Goal: Check status: Check status

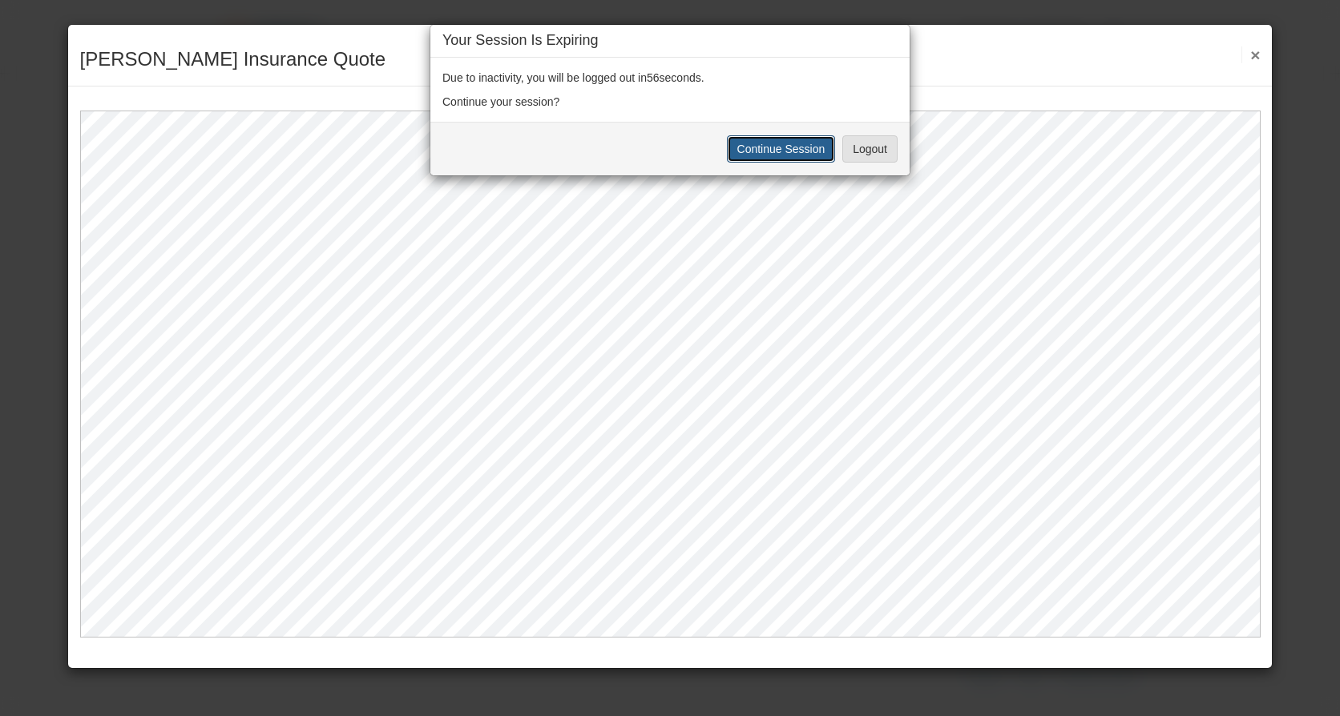
click at [761, 155] on button "Continue Session" at bounding box center [781, 148] width 109 height 27
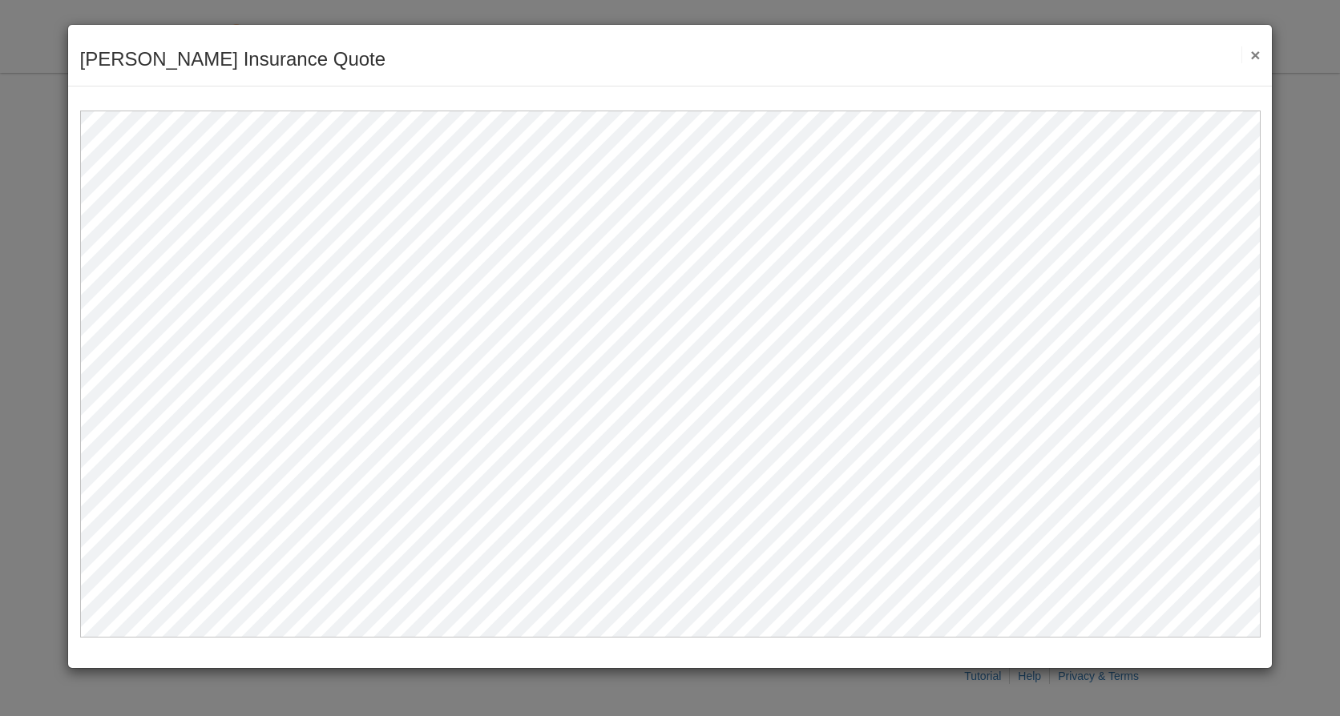
click at [1249, 59] on button "×" at bounding box center [1250, 54] width 18 height 17
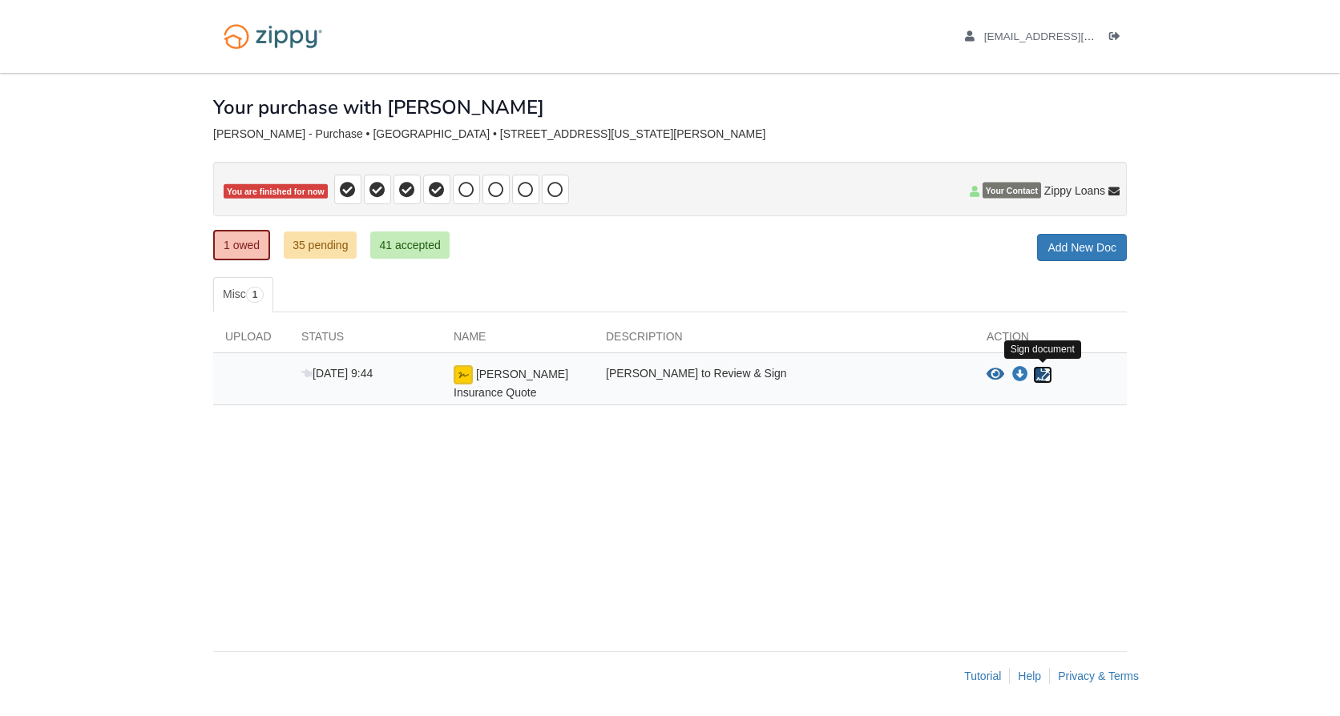
click at [1037, 374] on icon "Sign Form" at bounding box center [1043, 375] width 18 height 16
click at [296, 255] on link "35 pending" at bounding box center [320, 245] width 73 height 27
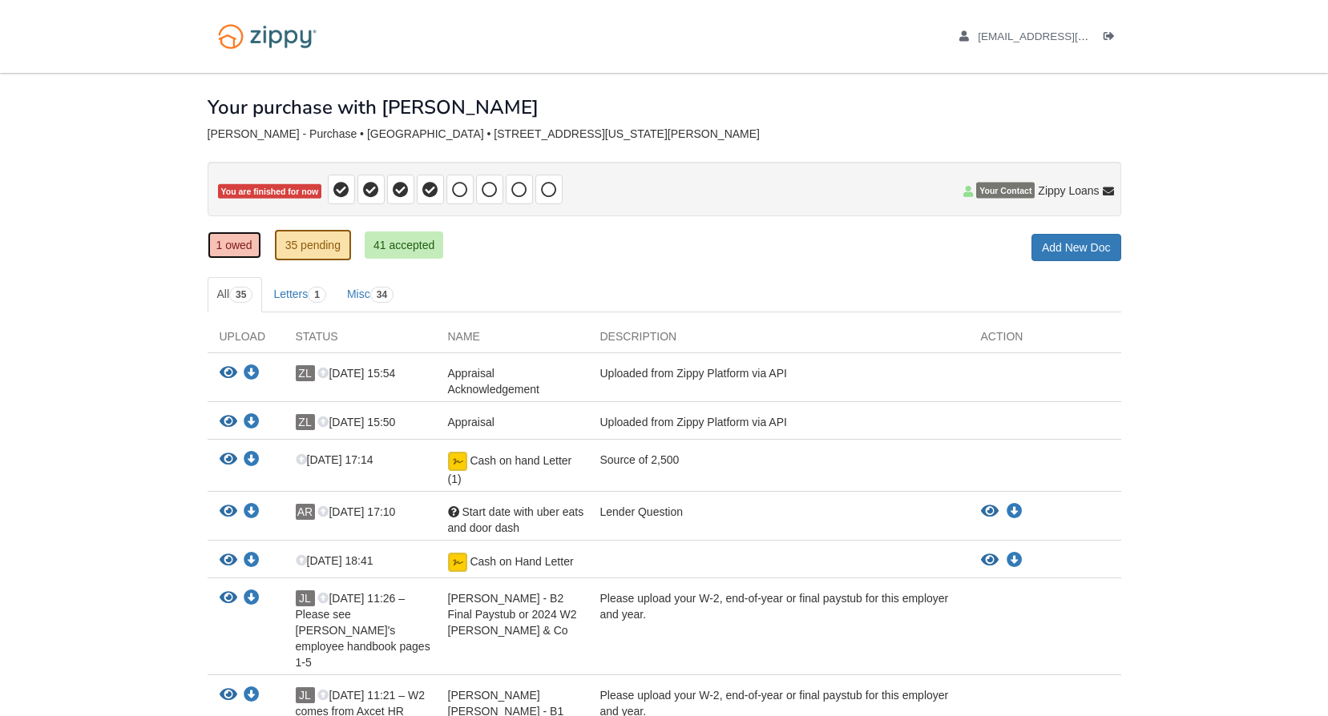
click at [259, 243] on link "1 owed" at bounding box center [235, 245] width 54 height 27
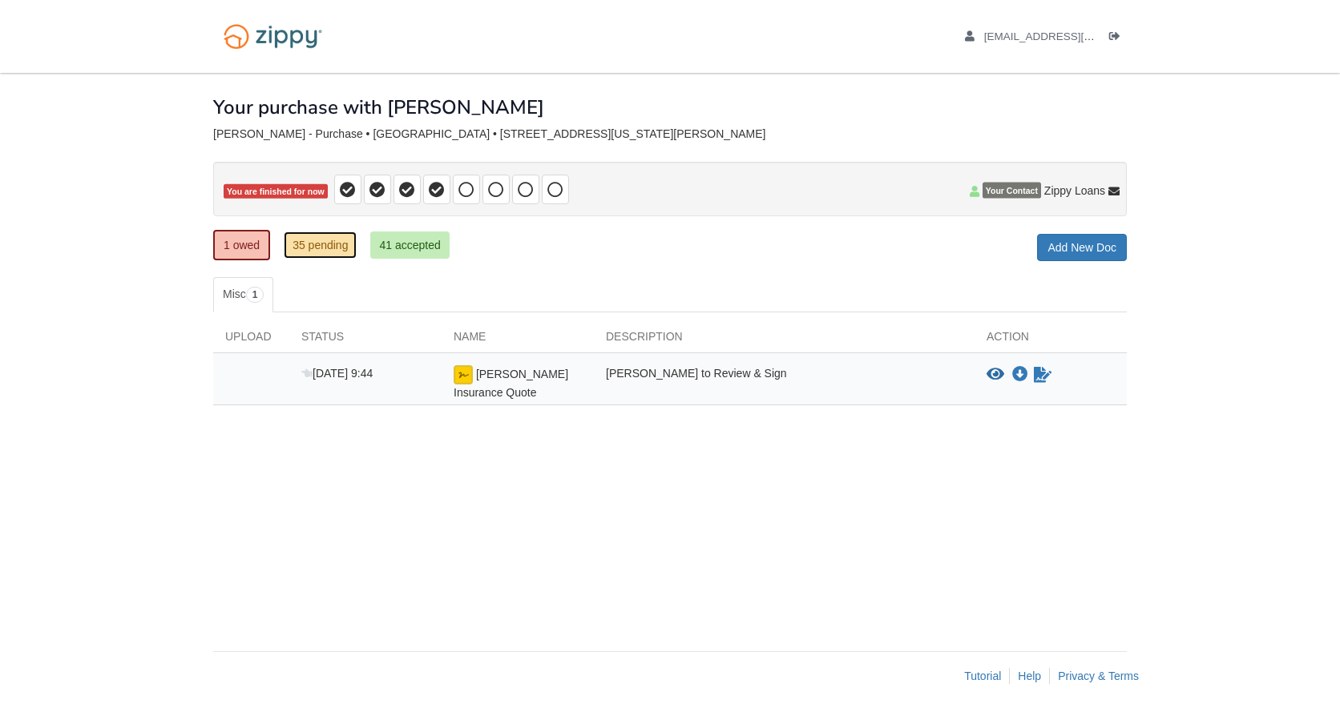
click at [310, 251] on link "35 pending" at bounding box center [320, 245] width 73 height 27
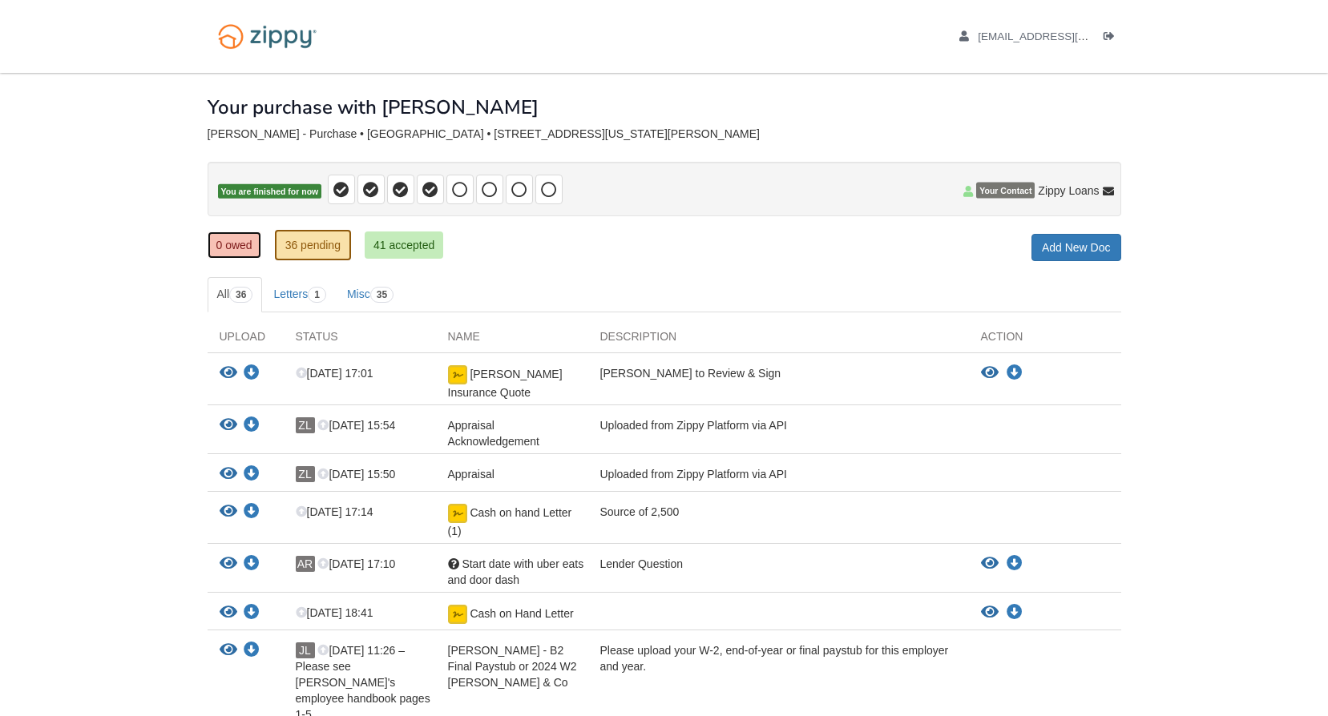
click at [248, 248] on link "0 owed" at bounding box center [235, 245] width 54 height 27
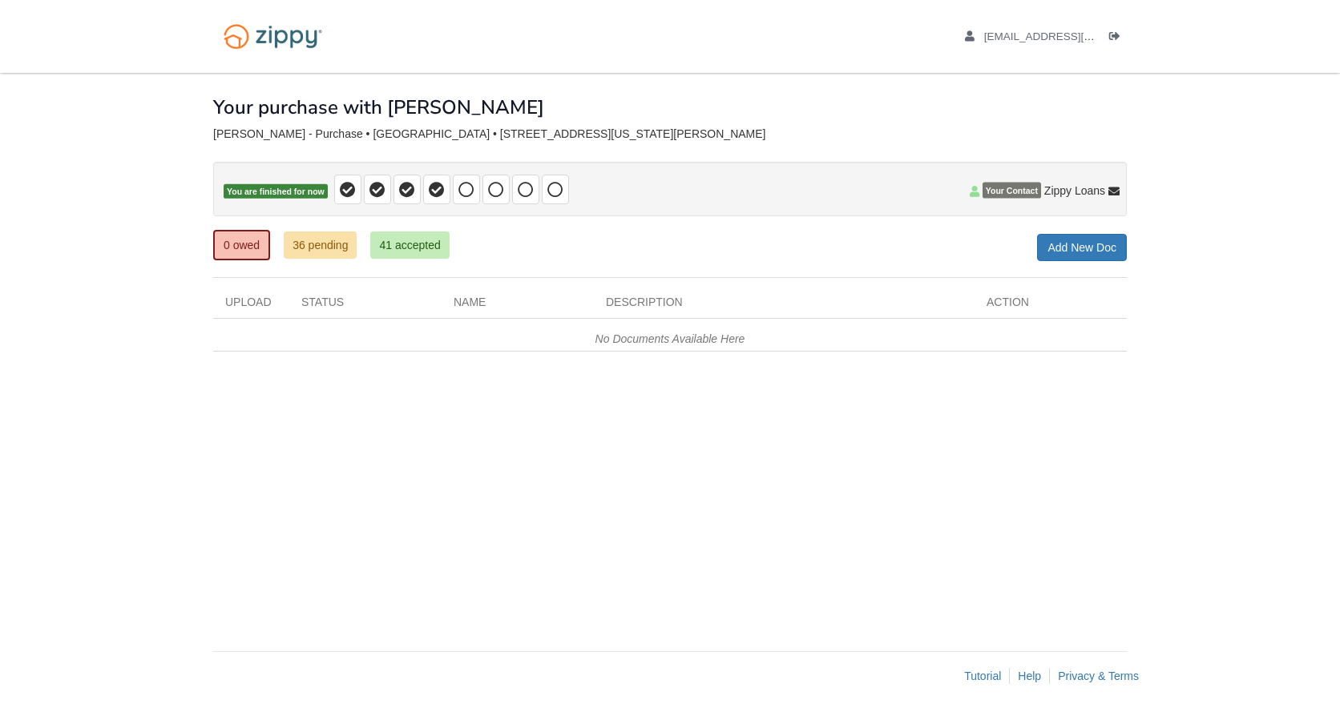
click at [791, 486] on div "× × × Pending Add Document Notice document will be included in the email sent t…" at bounding box center [670, 354] width 914 height 563
click at [315, 272] on div "× × × Pending Add Document Notice document will be included in the email sent t…" at bounding box center [670, 354] width 914 height 563
click at [309, 259] on link "36 pending" at bounding box center [320, 245] width 73 height 27
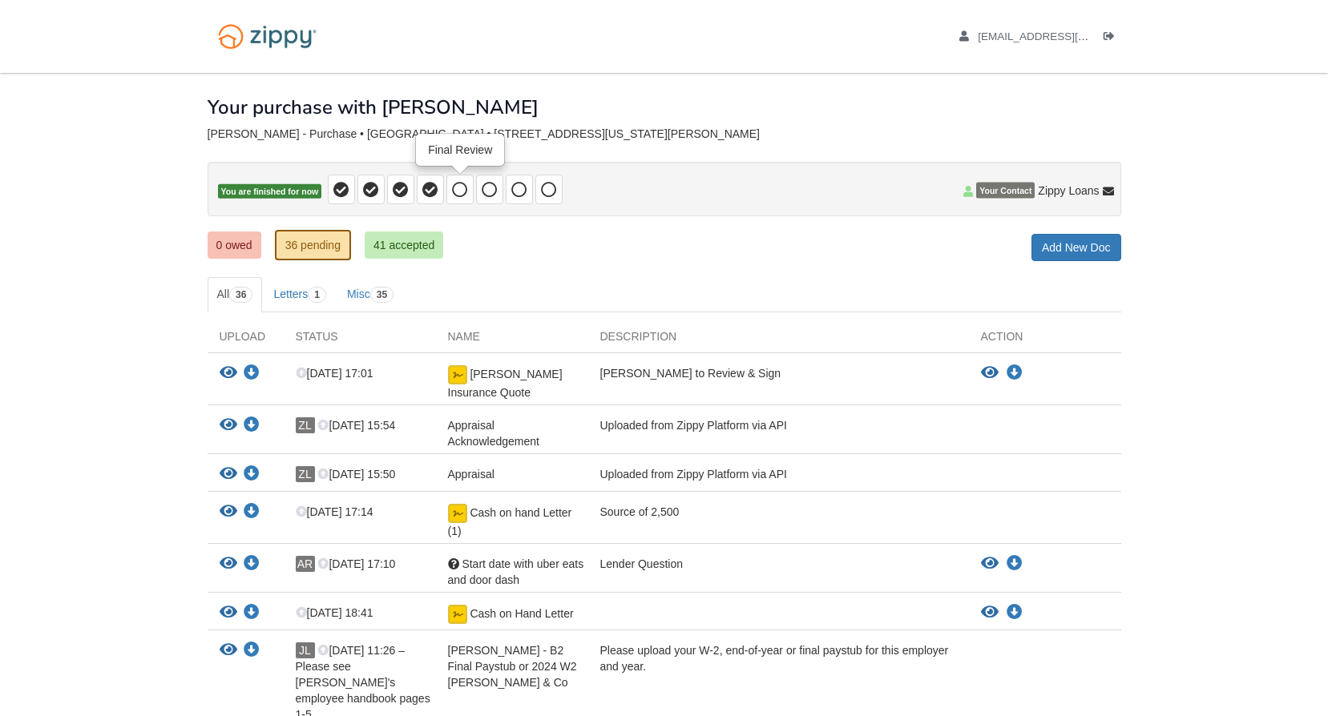
click at [456, 196] on icon at bounding box center [460, 190] width 16 height 16
click at [567, 292] on ul "All 36 Letters 1 Misc 35" at bounding box center [665, 294] width 914 height 35
click at [414, 242] on link "41 accepted" at bounding box center [404, 245] width 79 height 27
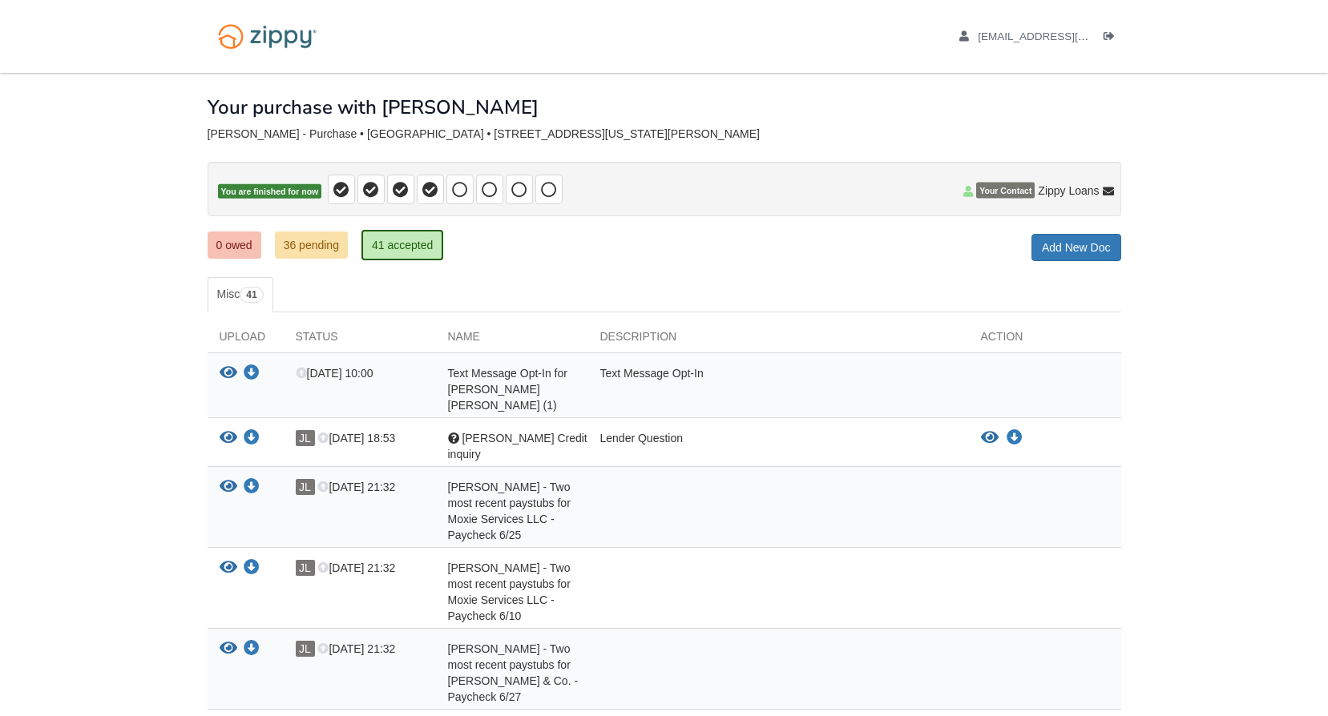
click at [586, 75] on div "Your purchase with [PERSON_NAME]" at bounding box center [665, 95] width 914 height 45
click at [1191, 68] on nav "[EMAIL_ADDRESS][DOMAIN_NAME] Logout" at bounding box center [664, 36] width 1328 height 73
click at [964, 186] on icon at bounding box center [968, 191] width 10 height 11
click at [877, 131] on div "[PERSON_NAME] - Purchase • [GEOGRAPHIC_DATA] • [STREET_ADDRESS][US_STATE][PERSO…" at bounding box center [665, 134] width 914 height 14
click at [758, 65] on div "[EMAIL_ADDRESS][DOMAIN_NAME] Logout" at bounding box center [665, 36] width 938 height 73
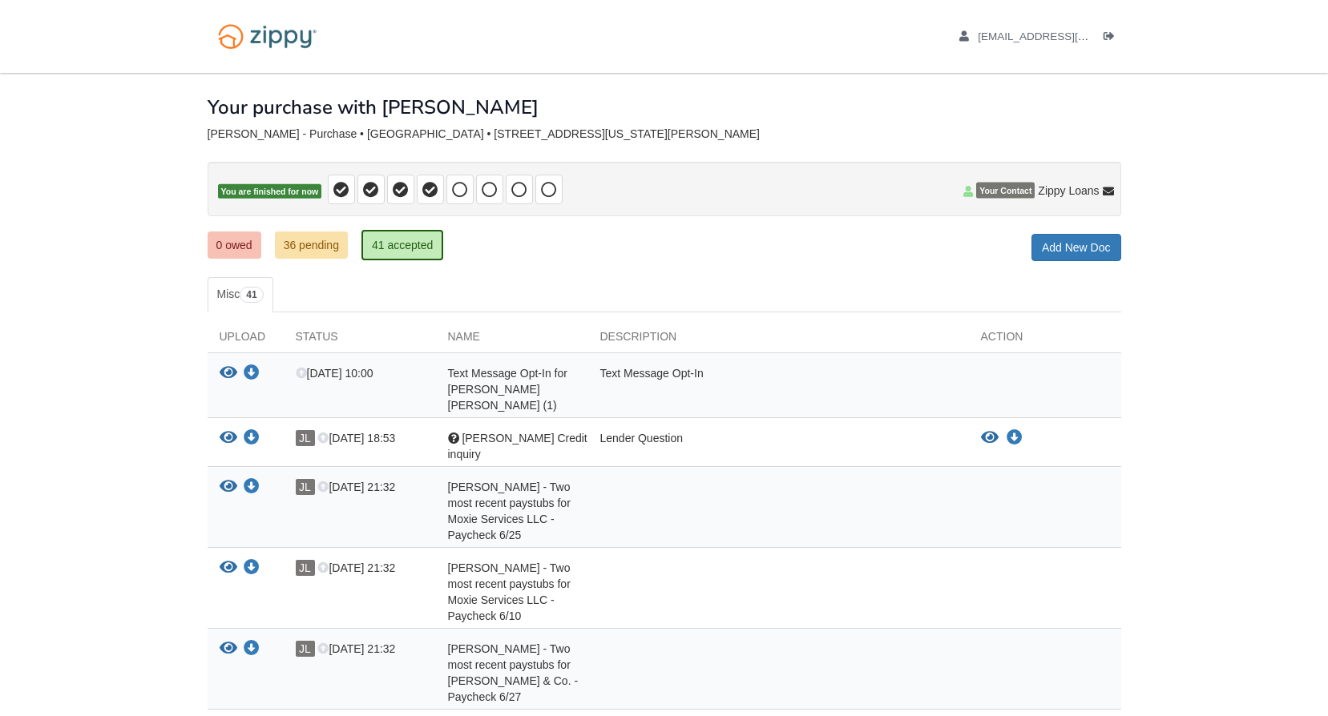
click at [895, 118] on div "Your purchase with [PERSON_NAME]" at bounding box center [665, 95] width 914 height 45
click at [571, 247] on div "0 owed 36 pending 41 accepted My Estimated Payment × My Estimated Payment Add N…" at bounding box center [665, 246] width 914 height 29
click at [309, 246] on link "36 pending" at bounding box center [311, 245] width 73 height 27
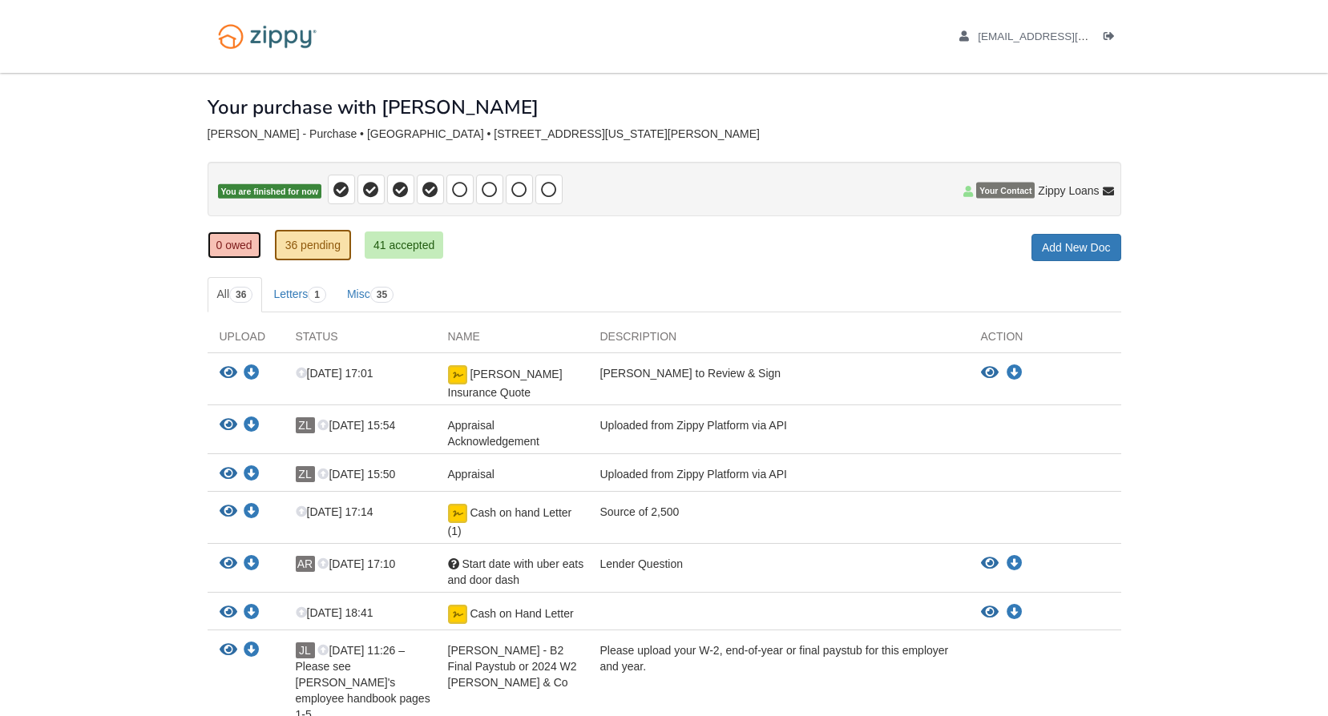
click at [253, 248] on link "0 owed" at bounding box center [235, 245] width 54 height 27
